Goal: Contribute content

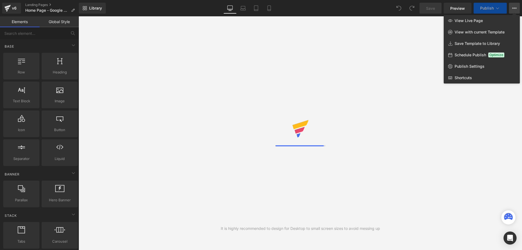
click at [471, 71] on link "Publish Settings" at bounding box center [482, 66] width 76 height 11
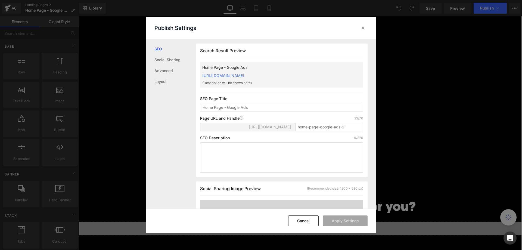
scroll to position [0, 0]
click at [362, 27] on icon at bounding box center [363, 27] width 5 height 5
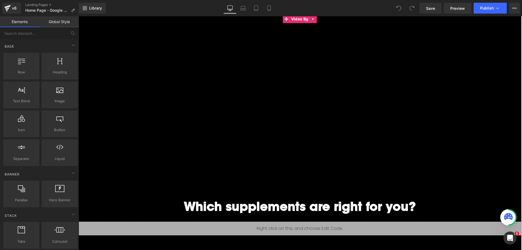
scroll to position [65, 0]
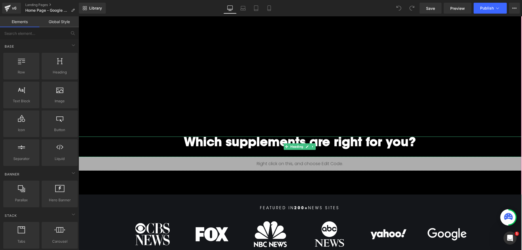
click at [322, 144] on h1 "Which supplements are right for you?" at bounding box center [300, 144] width 444 height 14
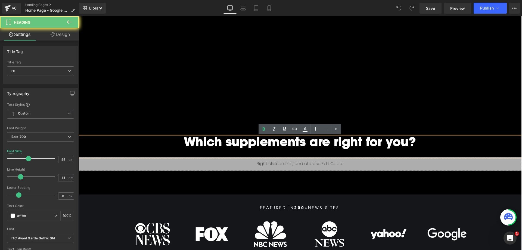
click at [306, 143] on h1 "Which supplements are right for you?" at bounding box center [300, 144] width 444 height 14
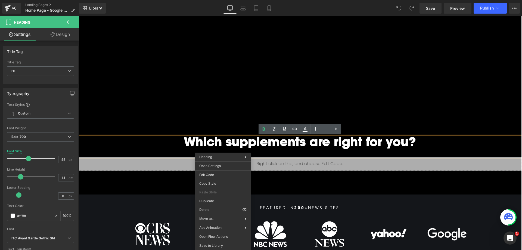
click at [149, 143] on h1 "Which supplements are right for you?" at bounding box center [300, 144] width 444 height 14
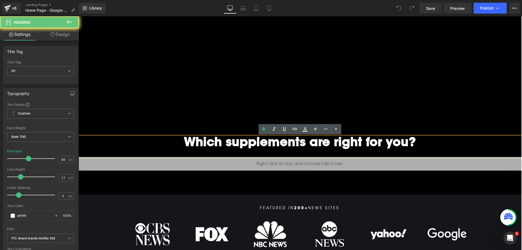
click at [182, 141] on h1 "Which supplements are right for you?" at bounding box center [300, 144] width 444 height 14
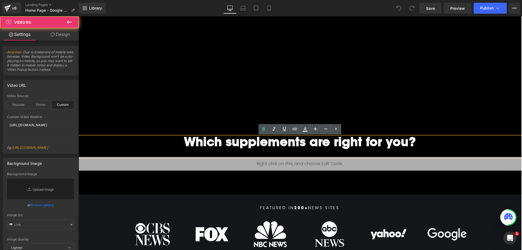
click at [190, 118] on div at bounding box center [300, 72] width 444 height 245
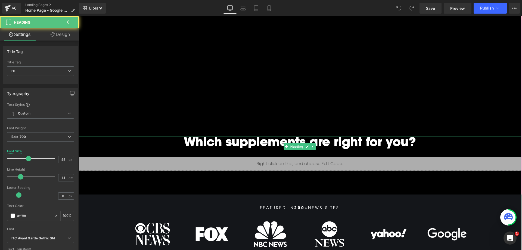
click at [196, 146] on h1 "Which supplements are right for you?" at bounding box center [300, 144] width 444 height 14
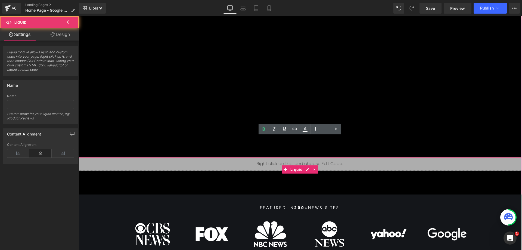
click at [238, 162] on div "Liquid" at bounding box center [300, 164] width 444 height 14
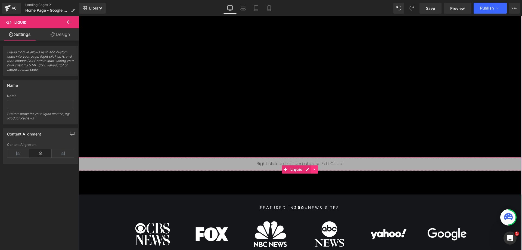
click at [313, 168] on link at bounding box center [314, 169] width 7 height 8
click at [320, 170] on icon at bounding box center [318, 170] width 4 height 4
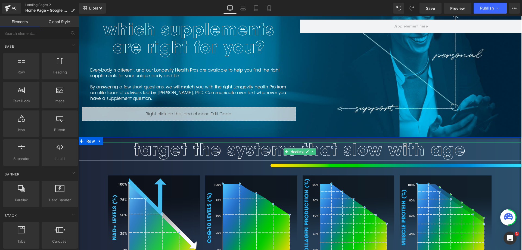
scroll to position [259, 0]
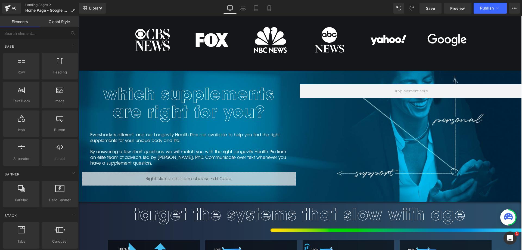
click at [247, 75] on div "Image which supplements are right for you? Heading Everybody is different, and …" at bounding box center [300, 136] width 444 height 131
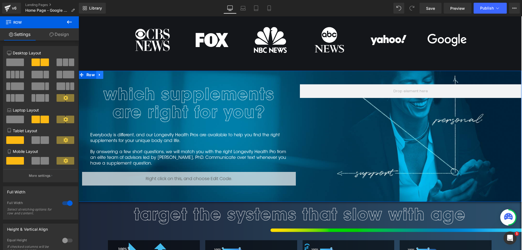
click at [101, 75] on icon at bounding box center [100, 75] width 4 height 4
click at [114, 77] on link at bounding box center [113, 75] width 7 height 8
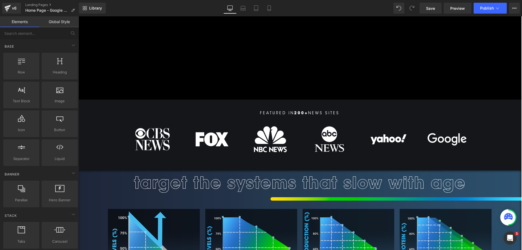
scroll to position [0, 0]
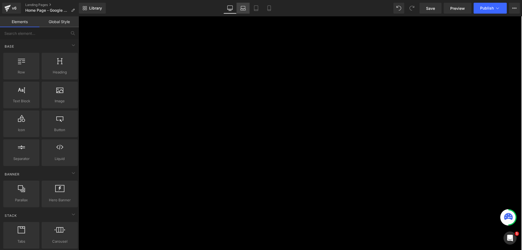
click at [244, 9] on icon at bounding box center [243, 10] width 5 height 2
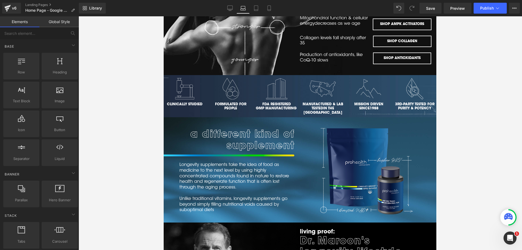
scroll to position [388, 0]
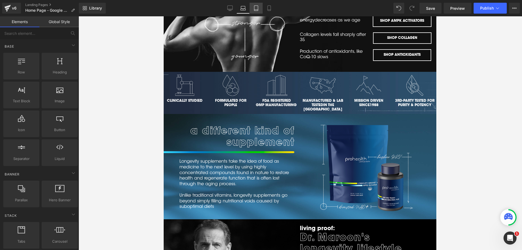
click at [258, 8] on icon at bounding box center [256, 7] width 5 height 5
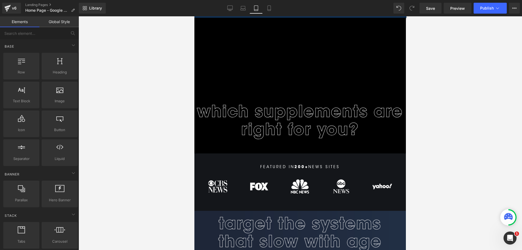
scroll to position [0, 0]
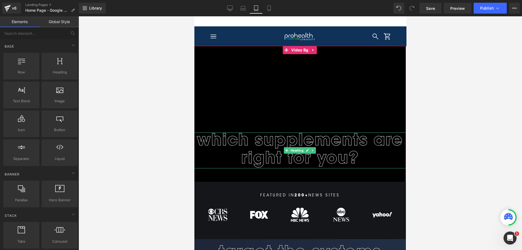
click at [298, 138] on h1 "Which supplements are right for you?" at bounding box center [300, 150] width 212 height 36
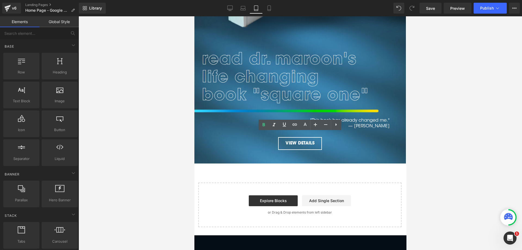
scroll to position [2395, 0]
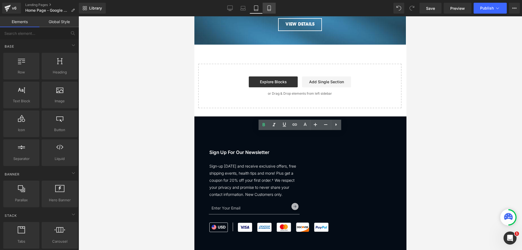
click at [270, 8] on icon at bounding box center [269, 7] width 5 height 5
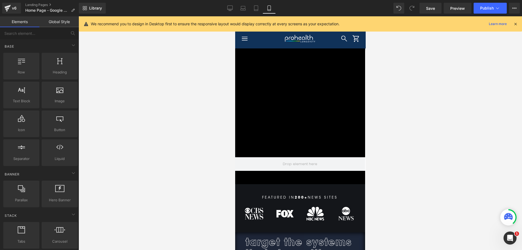
scroll to position [0, 0]
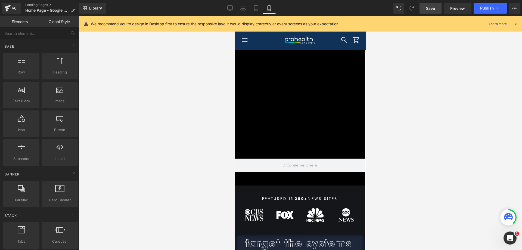
click at [434, 8] on span "Save" at bounding box center [430, 8] width 9 height 6
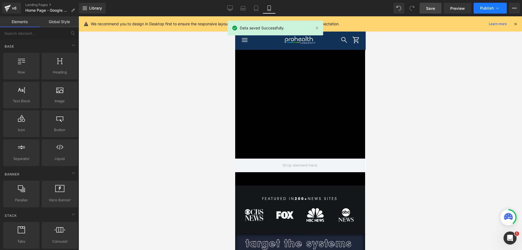
click at [483, 9] on span "Publish" at bounding box center [487, 8] width 14 height 4
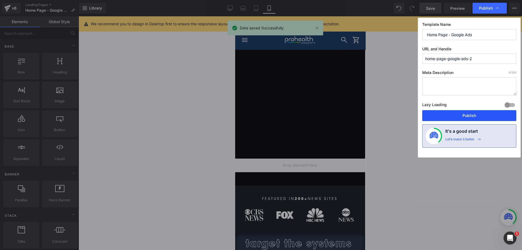
click at [459, 113] on button "Publish" at bounding box center [469, 115] width 94 height 11
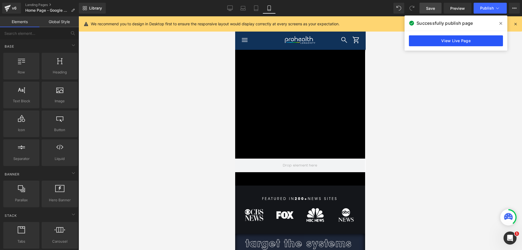
click at [421, 41] on link "View Live Page" at bounding box center [456, 40] width 94 height 11
